Goal: Task Accomplishment & Management: Use online tool/utility

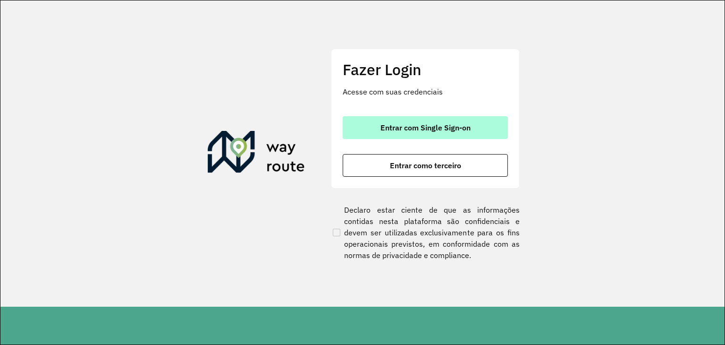
click at [397, 124] on span "Entrar com Single Sign-on" at bounding box center [426, 128] width 90 height 8
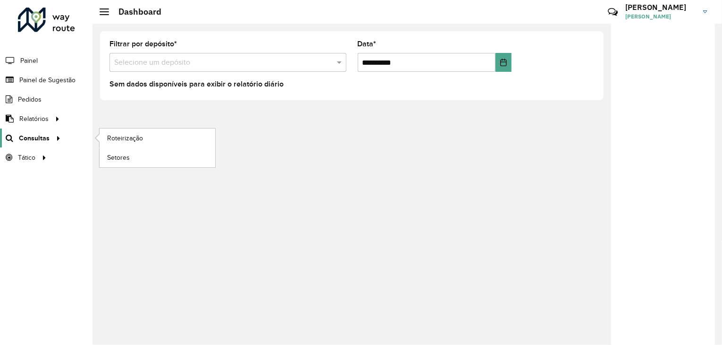
click at [25, 142] on span "Consultas" at bounding box center [34, 138] width 31 height 10
click at [138, 138] on span "Roteirização" at bounding box center [126, 138] width 38 height 10
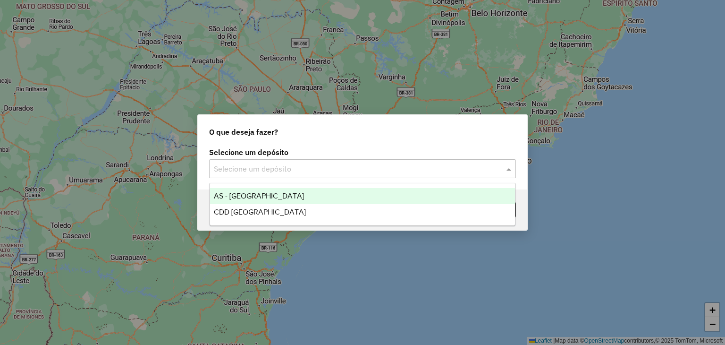
click at [346, 172] on input "text" at bounding box center [353, 168] width 279 height 11
click at [307, 203] on div "AS - [GEOGRAPHIC_DATA]" at bounding box center [363, 196] width 306 height 16
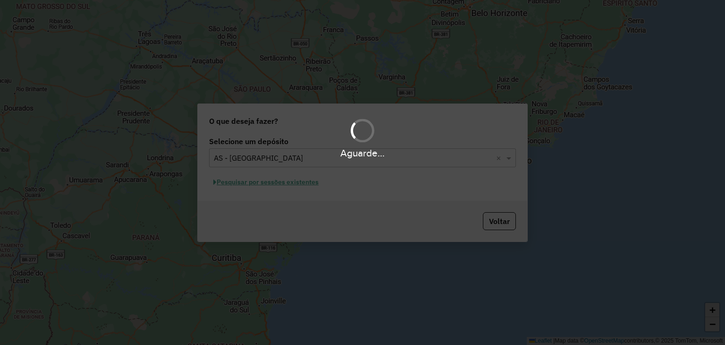
click at [317, 162] on div "Aguarde..." at bounding box center [362, 172] width 725 height 345
click at [319, 161] on div "Aguarde..." at bounding box center [362, 172] width 725 height 345
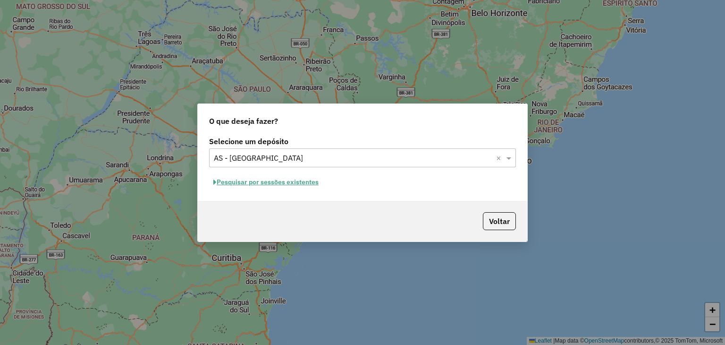
click at [319, 161] on hb-app "Aguarde... Pop-up bloqueado! Seu navegador bloqueou automáticamente a abertura …" at bounding box center [362, 172] width 725 height 345
click at [318, 161] on input "text" at bounding box center [353, 158] width 279 height 11
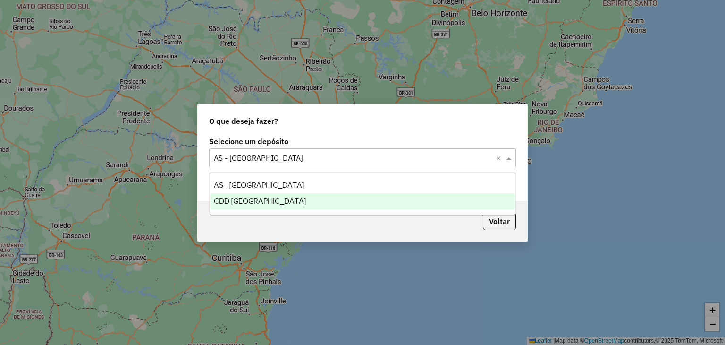
click at [324, 198] on div "CDD Santa Cruz do Sul" at bounding box center [363, 201] width 306 height 16
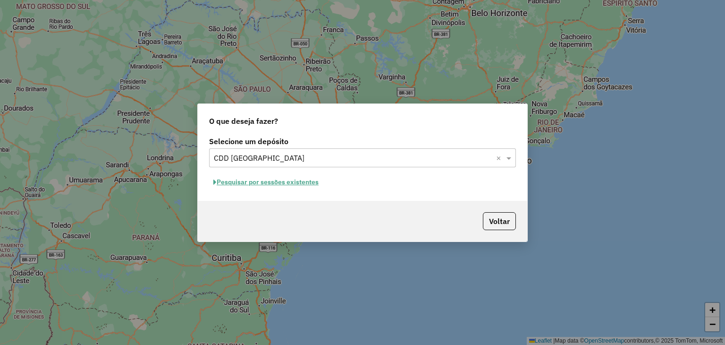
click at [273, 183] on button "Pesquisar por sessões existentes" at bounding box center [266, 182] width 114 height 15
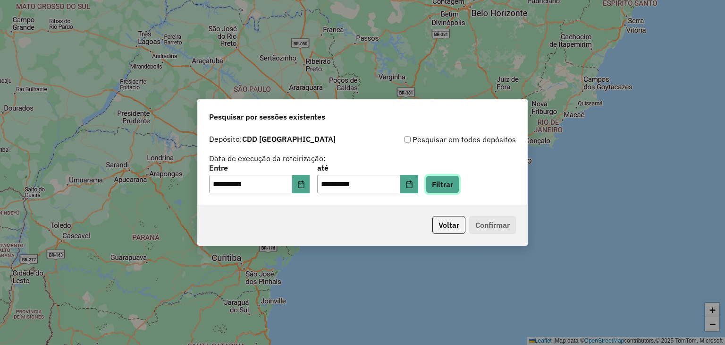
click at [459, 184] on button "Filtrar" at bounding box center [443, 184] width 34 height 18
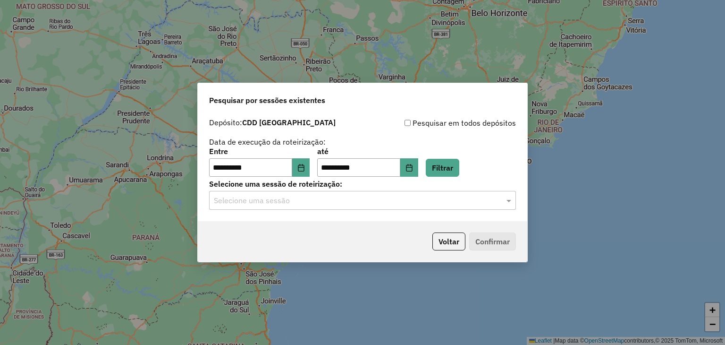
click at [271, 204] on input "text" at bounding box center [353, 200] width 279 height 11
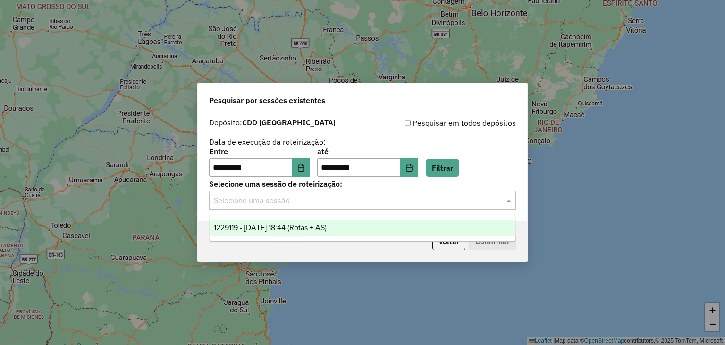
click at [275, 231] on div "1229119 - 13/08/2025 18:44 (Rotas + AS)" at bounding box center [363, 228] width 306 height 16
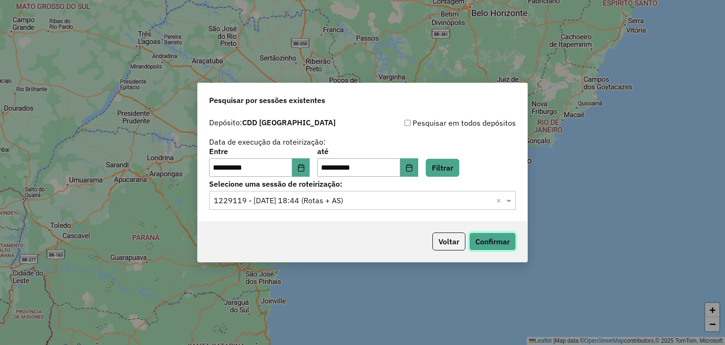
click at [480, 248] on button "Confirmar" at bounding box center [492, 241] width 47 height 18
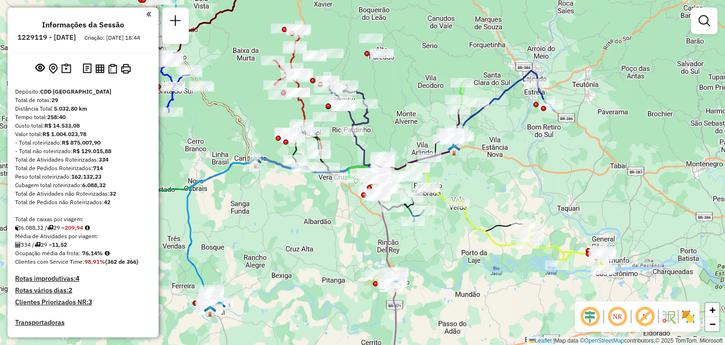
drag, startPoint x: 273, startPoint y: 166, endPoint x: 289, endPoint y: 210, distance: 46.3
click at [289, 210] on div "Janela de atendimento Grade de atendimento Capacidade Transportadoras Veículos …" at bounding box center [362, 172] width 725 height 345
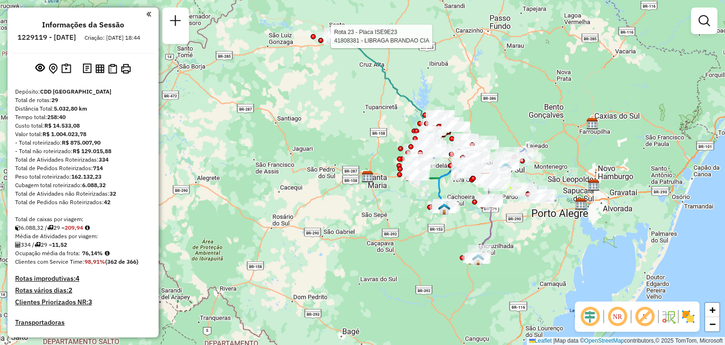
select select "**********"
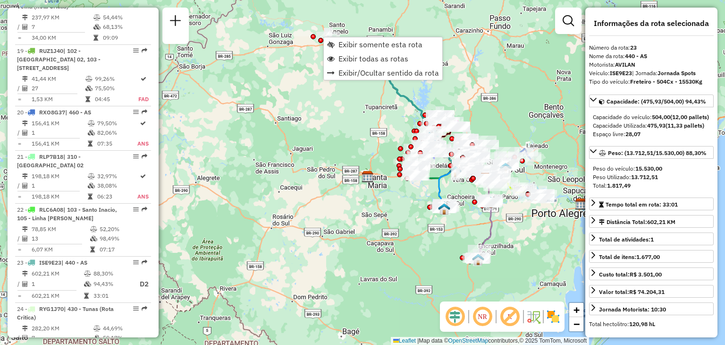
scroll to position [1530, 0]
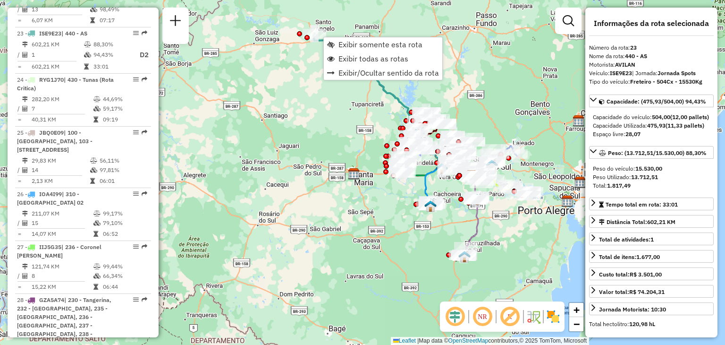
drag, startPoint x: 364, startPoint y: 145, endPoint x: 330, endPoint y: 133, distance: 35.7
click at [331, 133] on div "Janela de atendimento Grade de atendimento Capacidade Transportadoras Veículos …" at bounding box center [362, 172] width 725 height 345
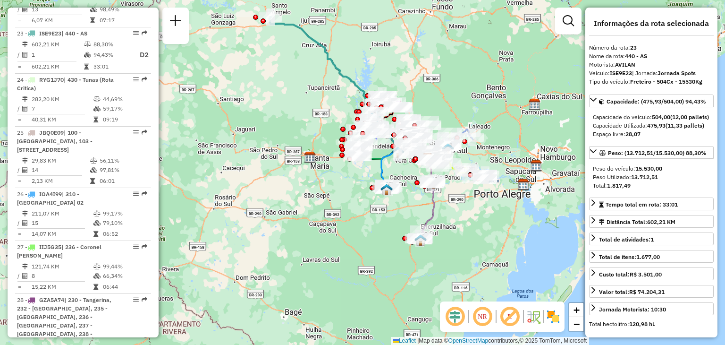
drag, startPoint x: 364, startPoint y: 216, endPoint x: 314, endPoint y: 195, distance: 54.2
click at [314, 195] on div "Janela de atendimento Grade de atendimento Capacidade Transportadoras Veículos …" at bounding box center [362, 172] width 725 height 345
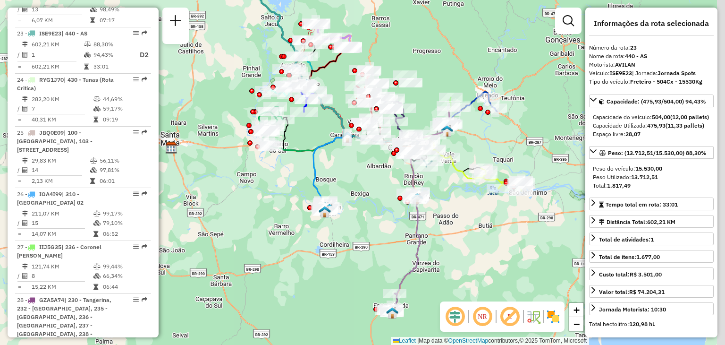
drag, startPoint x: 382, startPoint y: 153, endPoint x: 359, endPoint y: 179, distance: 34.8
click at [359, 179] on div "Janela de atendimento Grade de atendimento Capacidade Transportadoras Veículos …" at bounding box center [362, 172] width 725 height 345
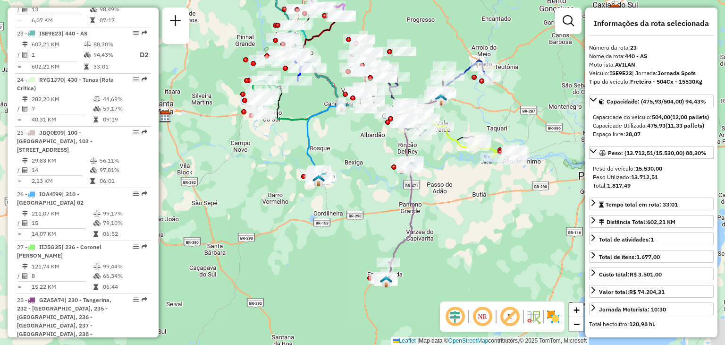
drag, startPoint x: 436, startPoint y: 286, endPoint x: 421, endPoint y: 233, distance: 54.9
click at [421, 233] on div "Janela de atendimento Grade de atendimento Capacidade Transportadoras Veículos …" at bounding box center [362, 172] width 725 height 345
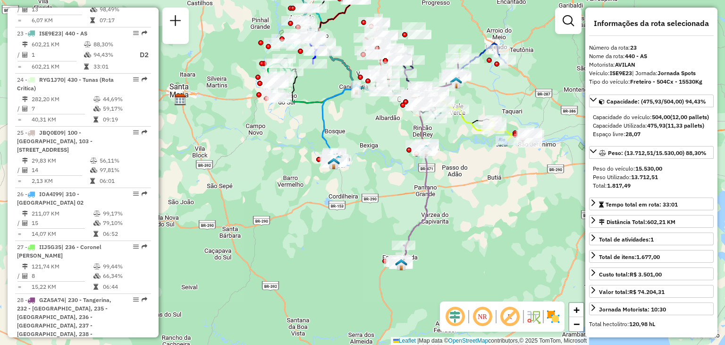
drag, startPoint x: 435, startPoint y: 201, endPoint x: 460, endPoint y: 204, distance: 25.2
click at [460, 204] on div "Janela de atendimento Grade de atendimento Capacidade Transportadoras Veículos …" at bounding box center [362, 172] width 725 height 345
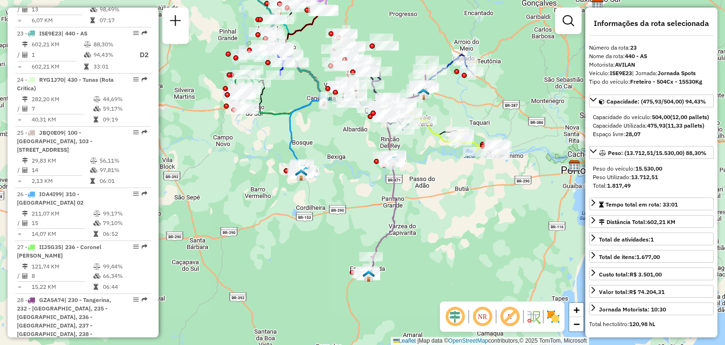
drag, startPoint x: 463, startPoint y: 198, endPoint x: 402, endPoint y: 224, distance: 66.2
click at [402, 224] on div "Janela de atendimento Grade de atendimento Capacidade Transportadoras Veículos …" at bounding box center [362, 172] width 725 height 345
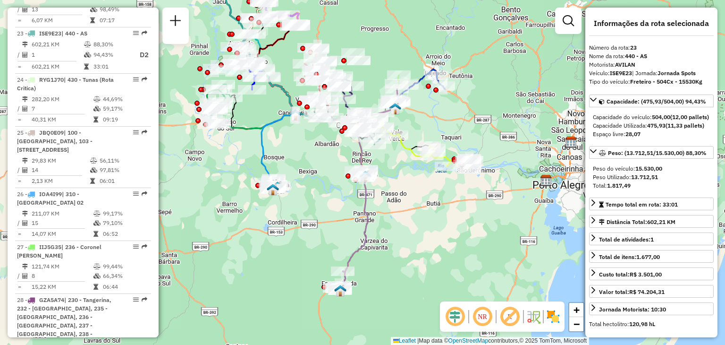
click at [468, 261] on div "Janela de atendimento Grade de atendimento Capacidade Transportadoras Veículos …" at bounding box center [362, 172] width 725 height 345
